Goal: Communication & Community: Answer question/provide support

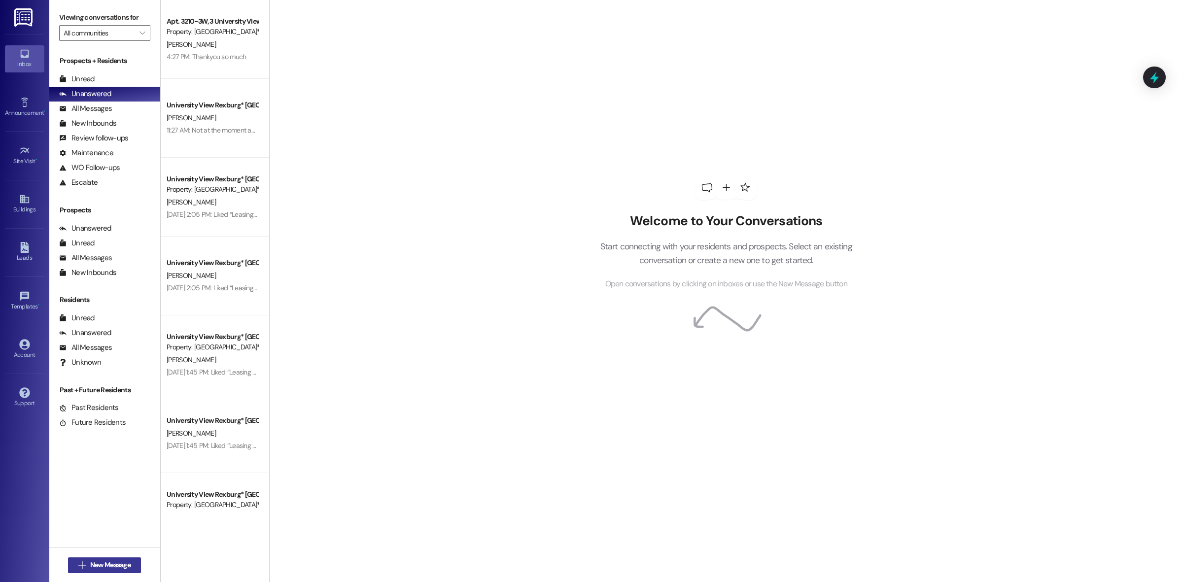
click at [102, 558] on button " New Message" at bounding box center [104, 565] width 73 height 16
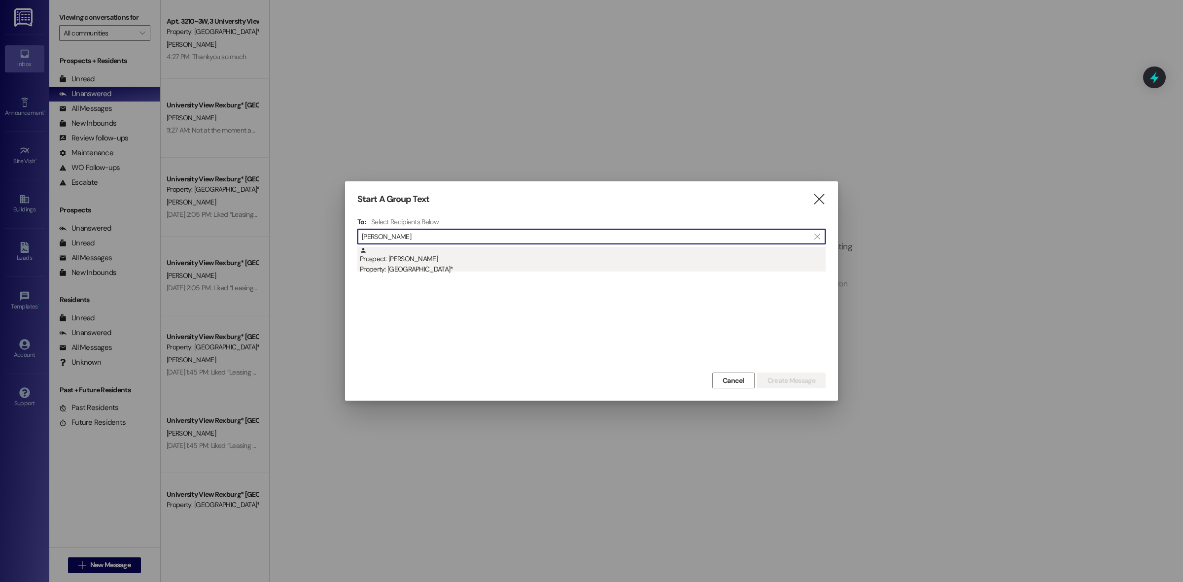
type input "[PERSON_NAME]"
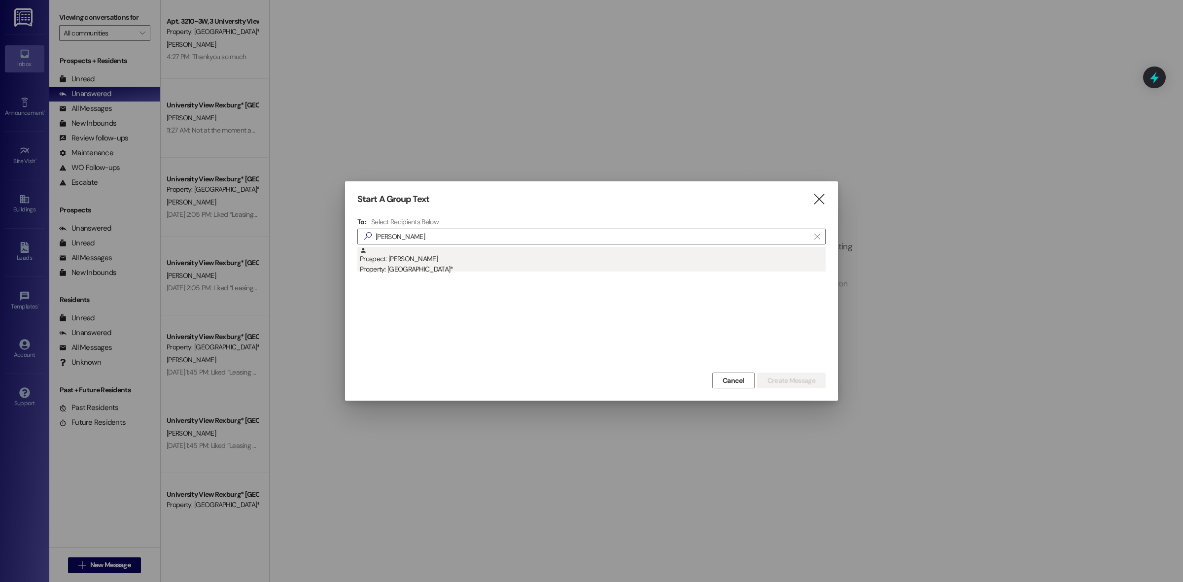
click at [452, 259] on div "Prospect: [PERSON_NAME] Property: [GEOGRAPHIC_DATA]*" at bounding box center [593, 261] width 466 height 28
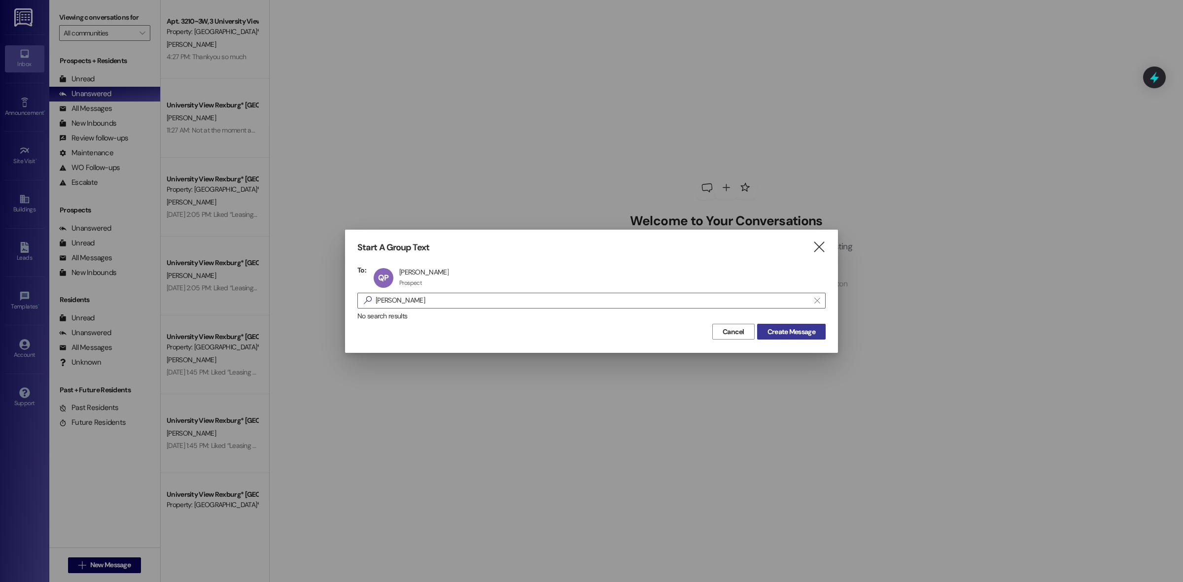
click at [792, 335] on span "Create Message" at bounding box center [791, 332] width 48 height 10
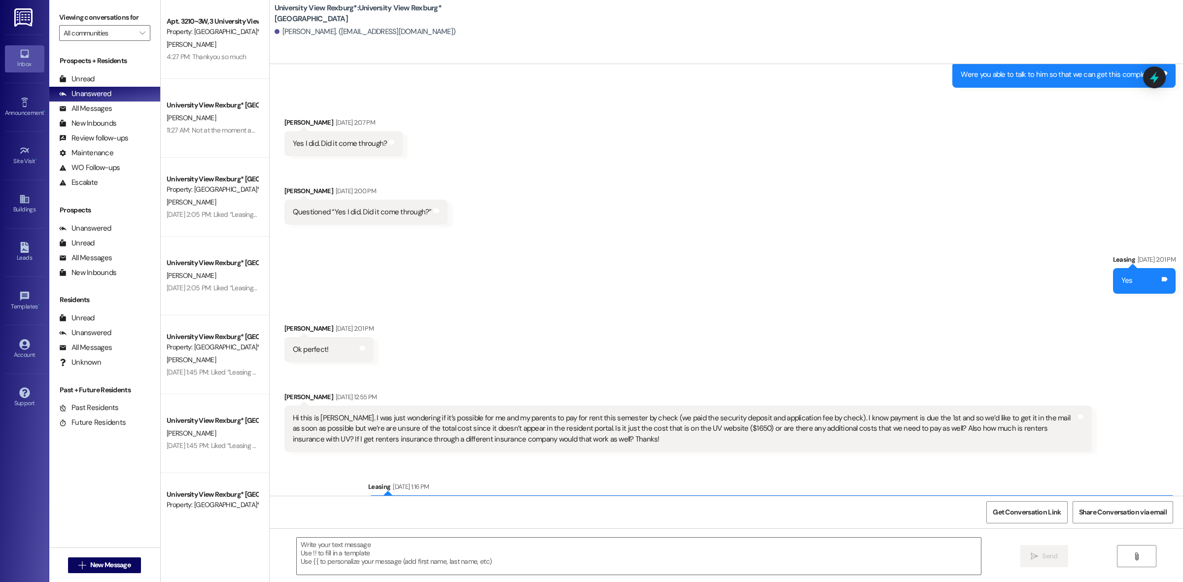
scroll to position [1652, 0]
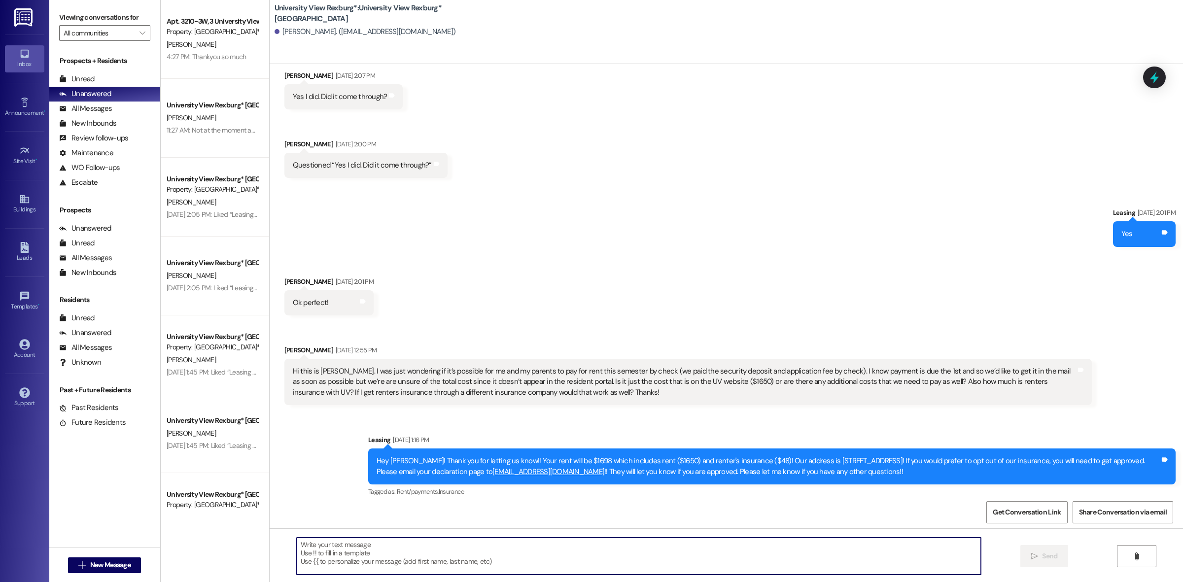
click at [601, 553] on textarea at bounding box center [639, 556] width 684 height 37
click at [297, 544] on textarea "[EMAIL_ADDRESS][DOMAIN_NAME] )" at bounding box center [639, 556] width 684 height 37
click at [370, 545] on textarea "([EMAIL_ADDRESS][DOMAIN_NAME] )" at bounding box center [639, 556] width 684 height 37
click at [383, 543] on textarea "([EMAIL_ADDRESS][DOMAIN_NAME])" at bounding box center [639, 556] width 684 height 37
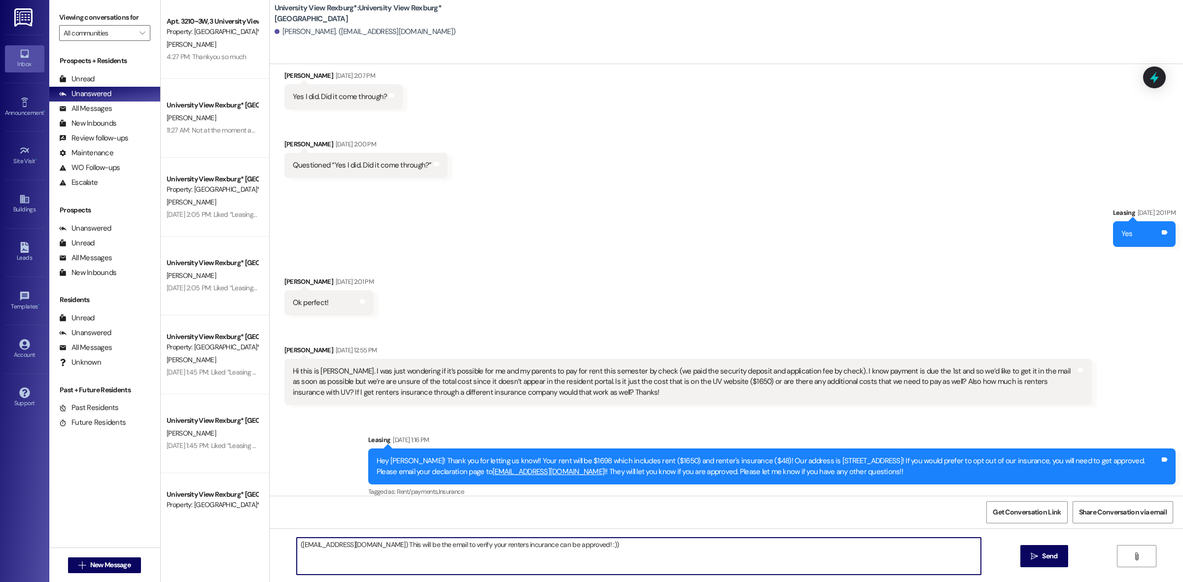
click at [504, 551] on textarea "([EMAIL_ADDRESS][DOMAIN_NAME]) This will be the email to verify your renters in…" at bounding box center [639, 556] width 684 height 37
type textarea "([EMAIL_ADDRESS][DOMAIN_NAME]) This will be the email to verify your renters in…"
click at [1042, 555] on span "Send" at bounding box center [1049, 556] width 15 height 10
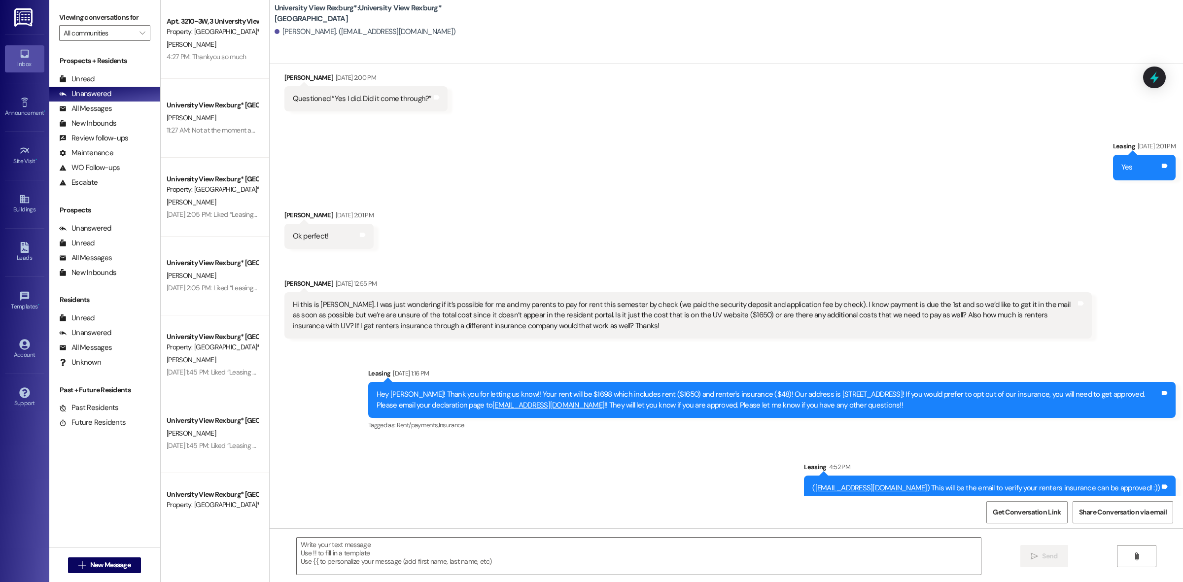
scroll to position [1720, 0]
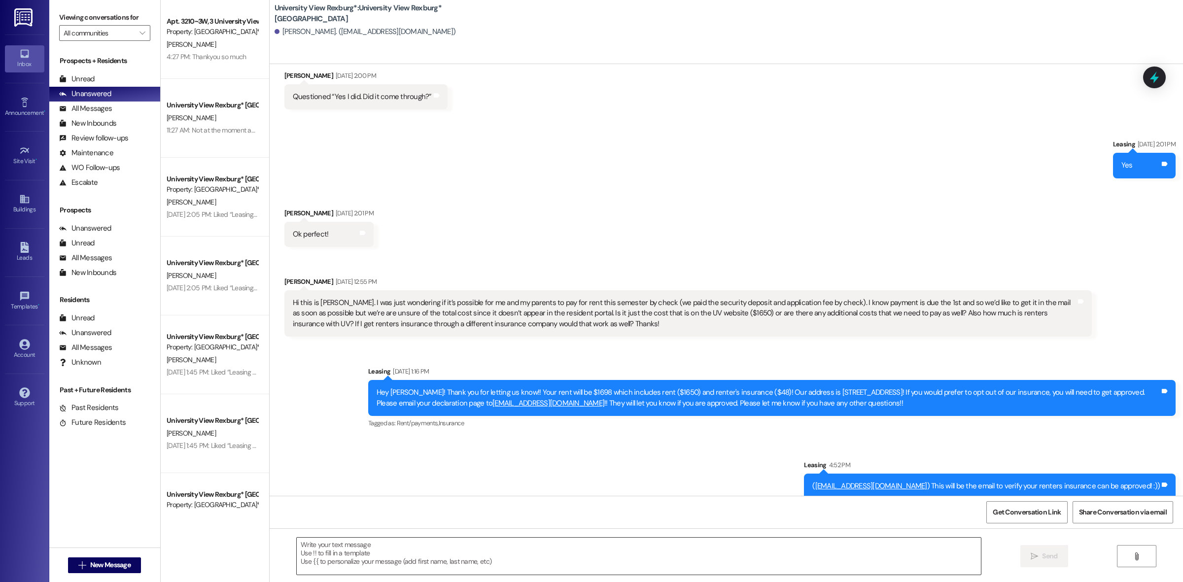
click at [688, 558] on textarea at bounding box center [639, 556] width 684 height 37
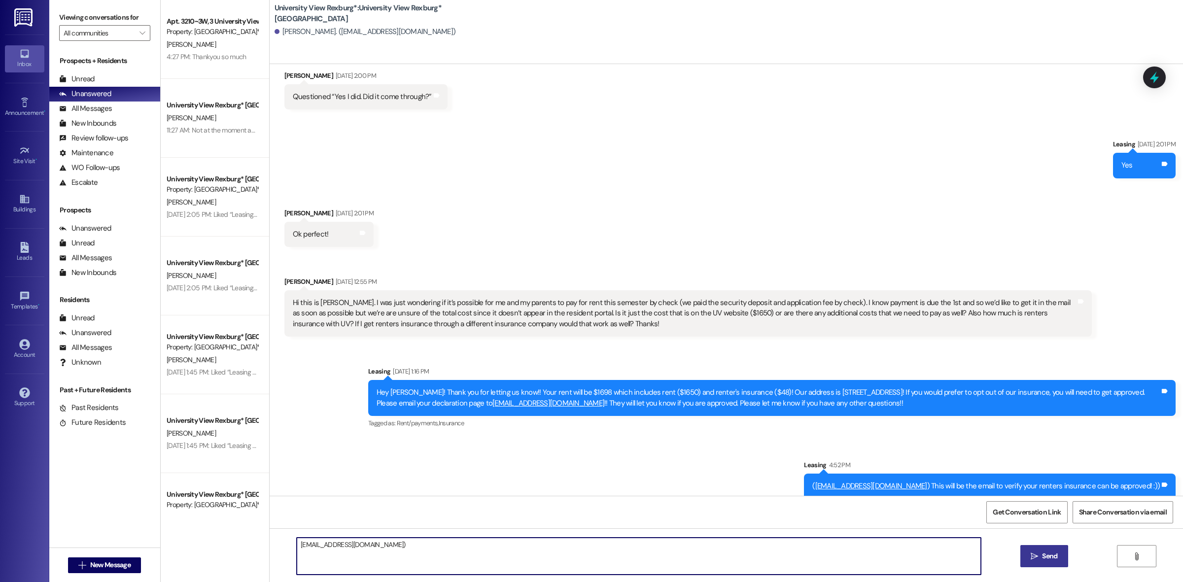
click at [297, 544] on textarea "[EMAIL_ADDRESS][DOMAIN_NAME])" at bounding box center [639, 556] width 684 height 37
click at [440, 553] on textarea "([EMAIL_ADDRESS][DOMAIN_NAME])" at bounding box center [639, 556] width 684 height 37
click at [637, 543] on textarea "([EMAIL_ADDRESS][DOMAIN_NAME]) Here is where you will forward us, the info abou…" at bounding box center [639, 556] width 684 height 37
type textarea "([EMAIL_ADDRESS][DOMAIN_NAME]) Here is where you will forward us, the info abou…"
click at [1044, 555] on span "Send" at bounding box center [1049, 556] width 15 height 10
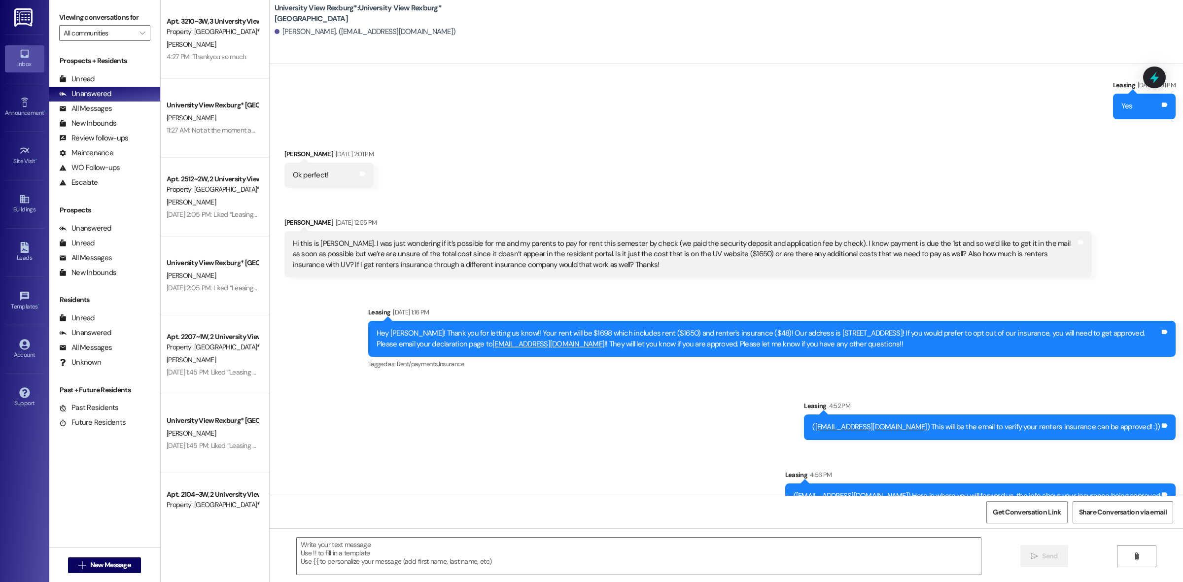
scroll to position [1789, 0]
